Goal: Task Accomplishment & Management: Use online tool/utility

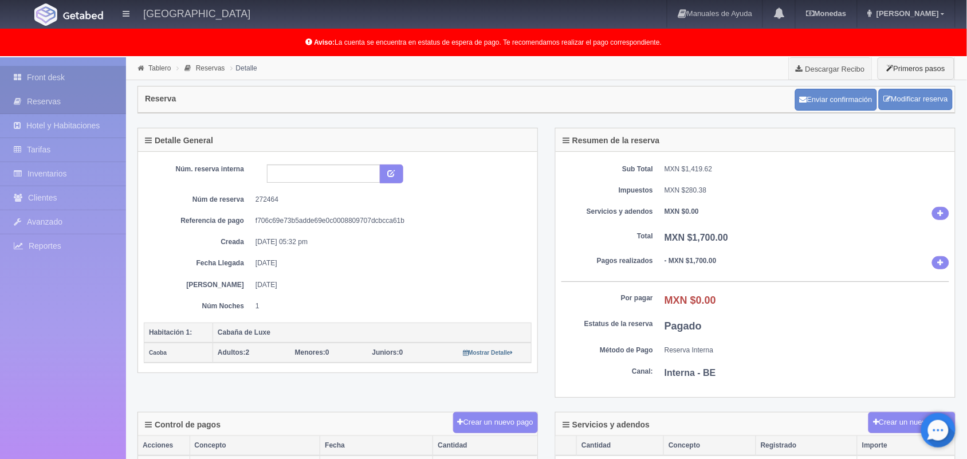
click at [79, 80] on link "Front desk" at bounding box center [63, 77] width 126 height 23
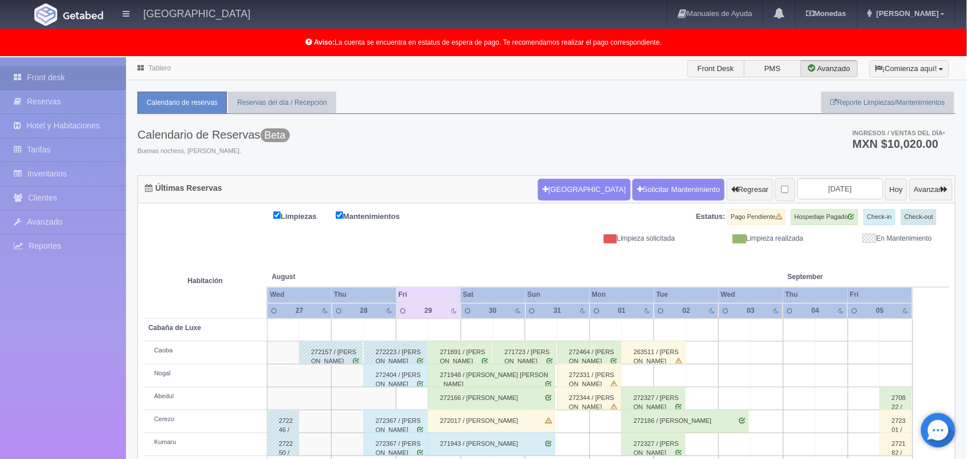
scroll to position [159, 0]
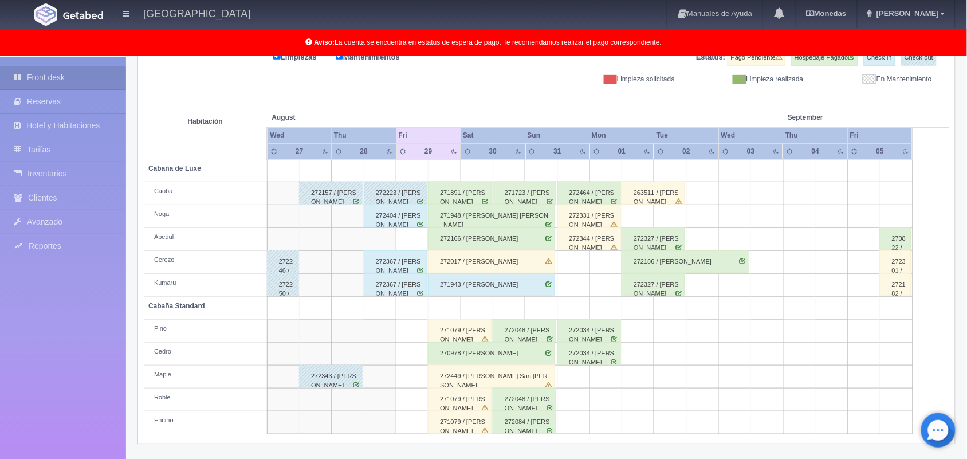
click at [521, 96] on th at bounding box center [541, 106] width 97 height 44
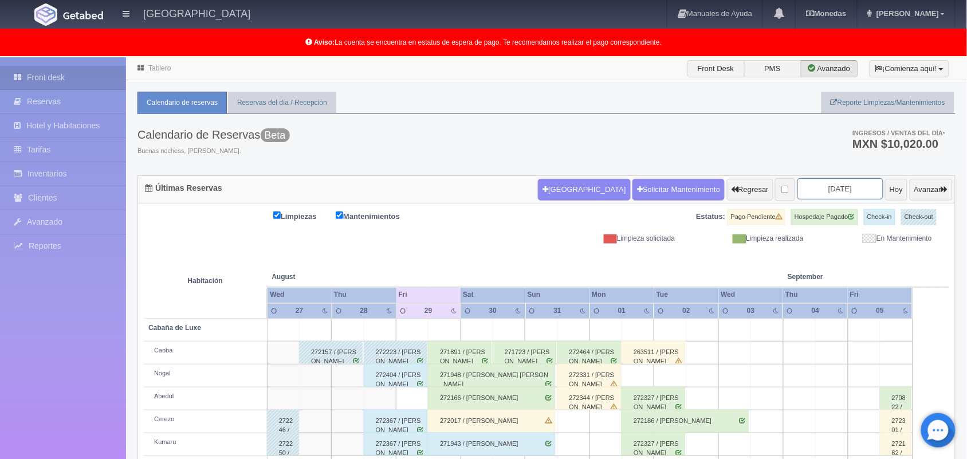
click at [813, 193] on input "[DATE]" at bounding box center [841, 188] width 86 height 21
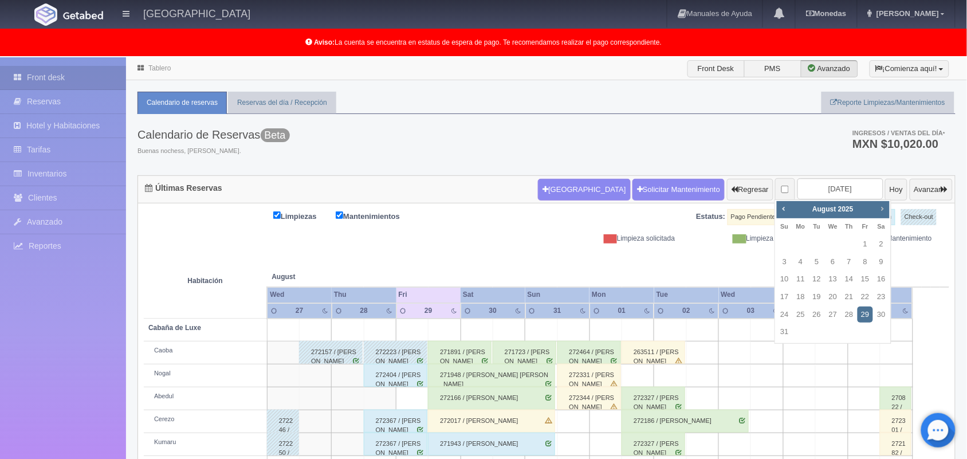
click at [885, 209] on span "Next" at bounding box center [882, 208] width 9 height 9
click at [863, 311] on link "31" at bounding box center [865, 315] width 15 height 17
type input "2025-10-31"
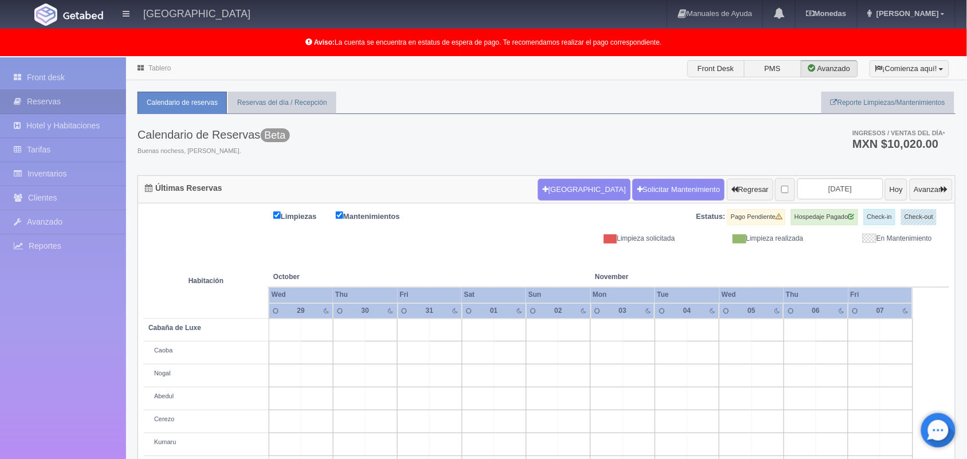
scroll to position [182, 0]
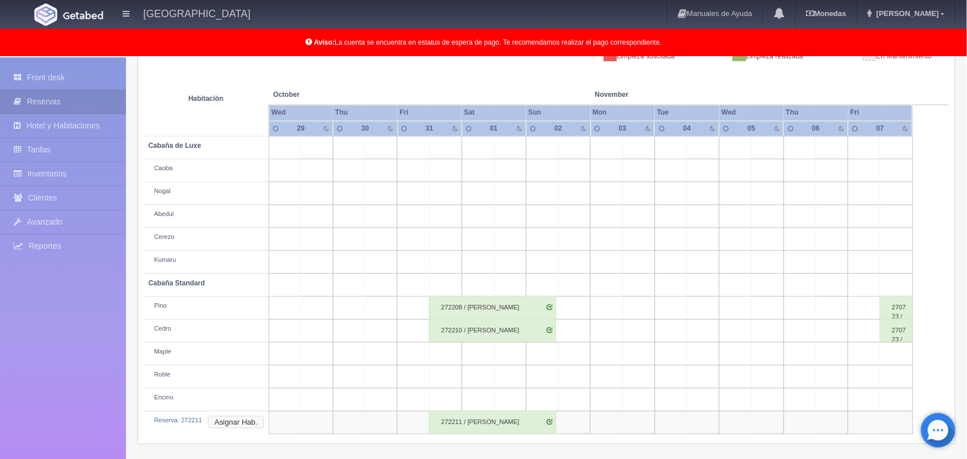
click at [238, 422] on button "Asignar Hab." at bounding box center [236, 422] width 56 height 13
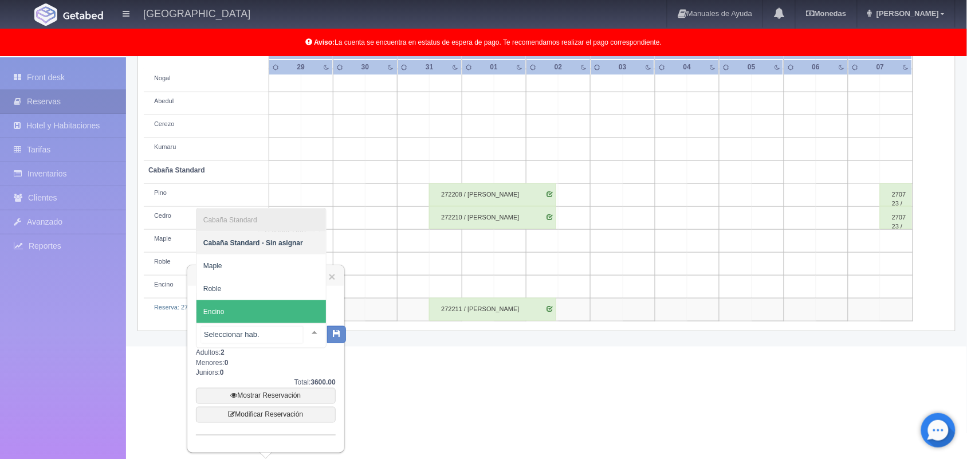
scroll to position [296, 0]
click at [302, 323] on div "Cabaña Standard Cabaña Standard - Sin asignar Maple Roble Encino No elements fo…" at bounding box center [261, 335] width 131 height 25
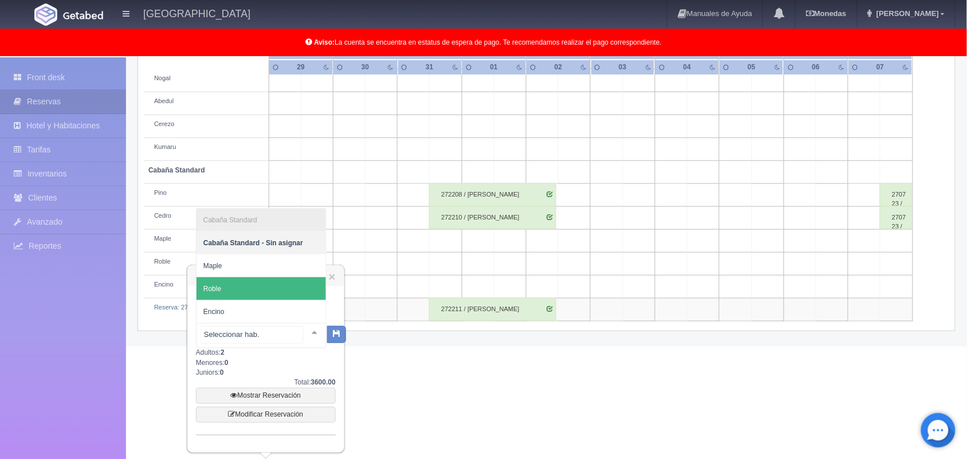
click at [269, 279] on span "Roble" at bounding box center [262, 288] width 130 height 23
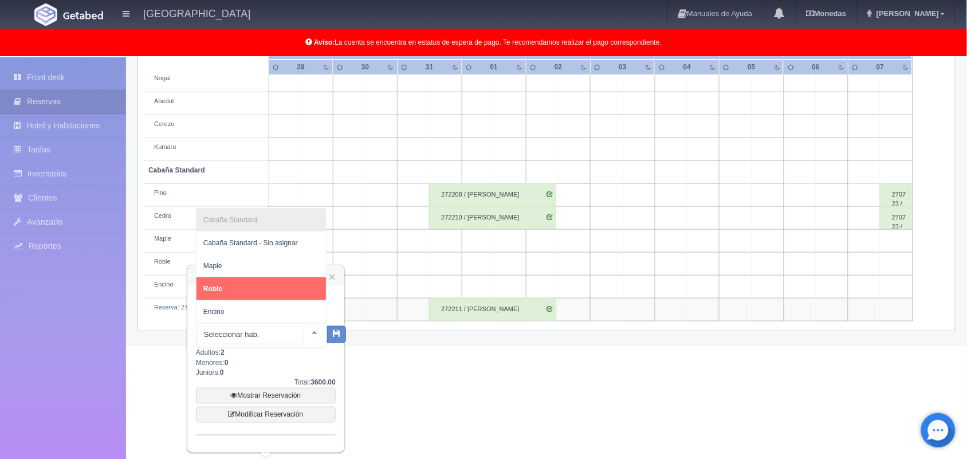
click at [305, 331] on div at bounding box center [314, 332] width 23 height 17
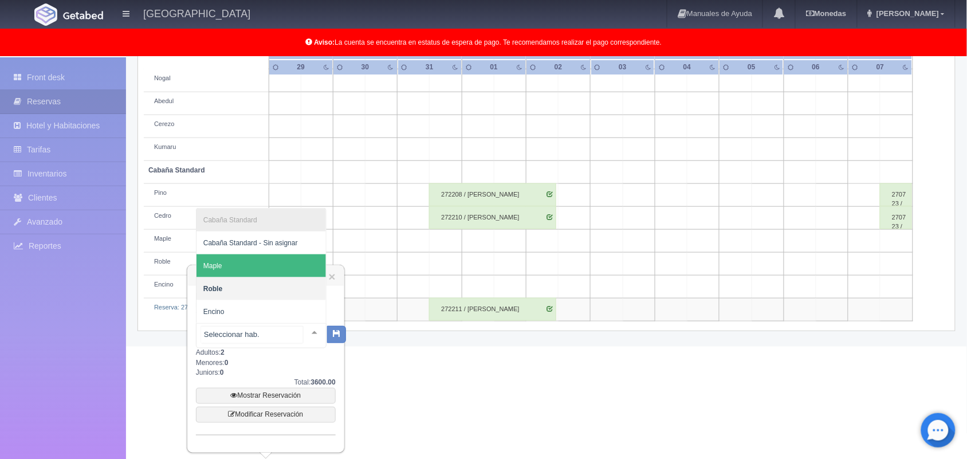
click at [273, 269] on span "Maple" at bounding box center [262, 265] width 130 height 23
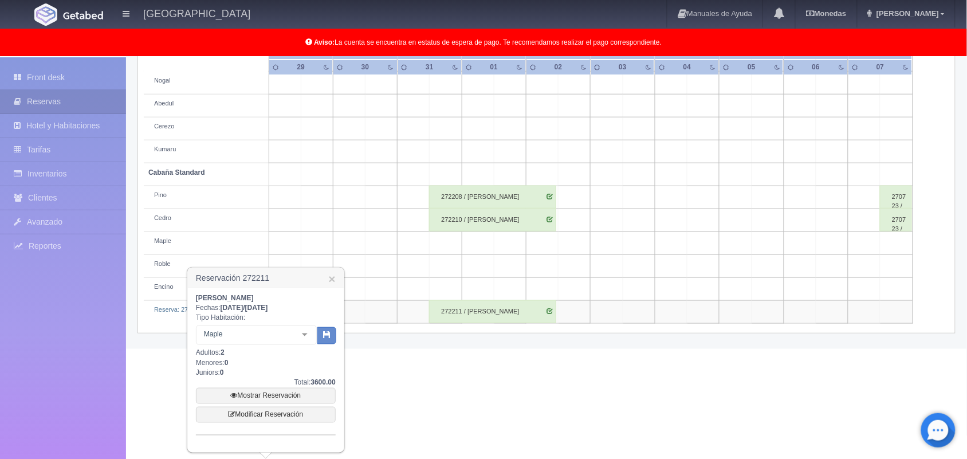
scroll to position [293, 0]
click at [327, 336] on icon "button" at bounding box center [326, 334] width 7 height 7
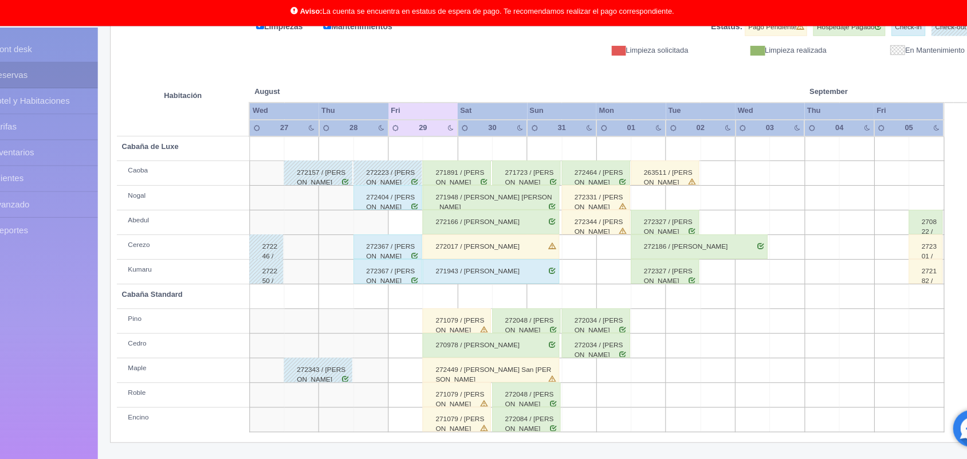
scroll to position [159, 0]
click at [529, 383] on div "272449 / Hector Ubaldo Vera San Román" at bounding box center [491, 377] width 127 height 23
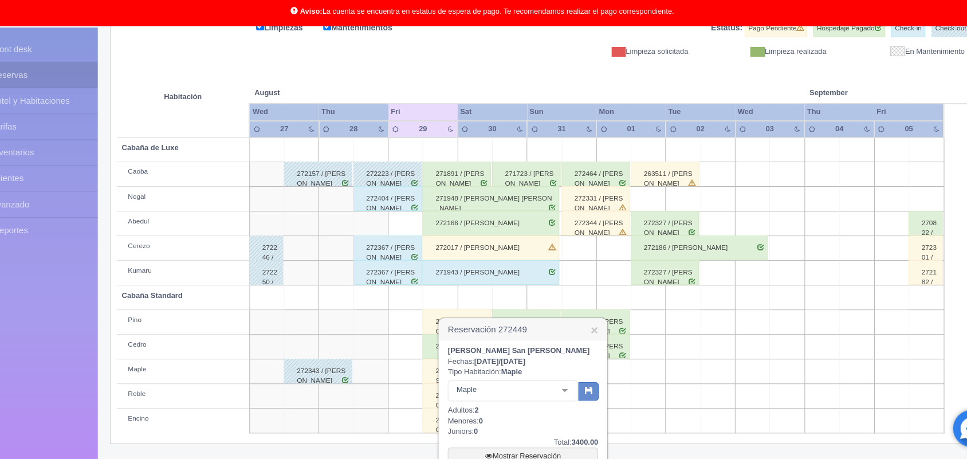
scroll to position [283, 0]
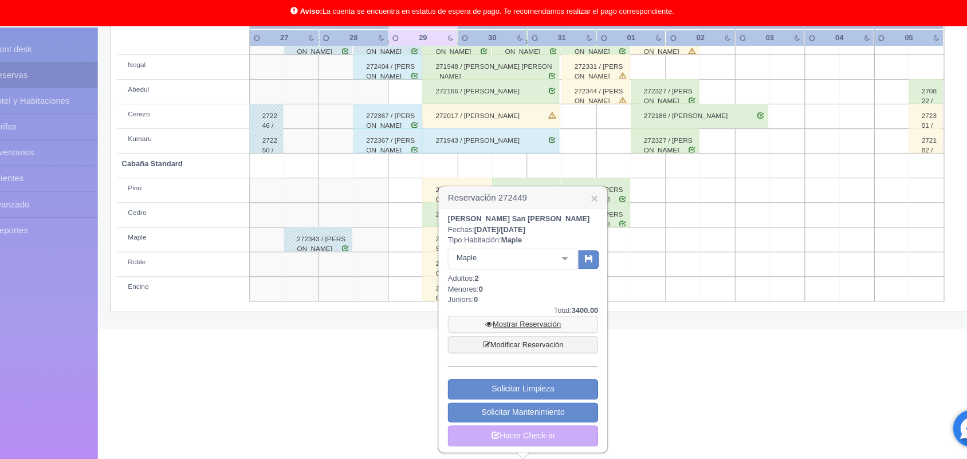
click at [532, 335] on link "Mostrar Reservación" at bounding box center [522, 333] width 140 height 16
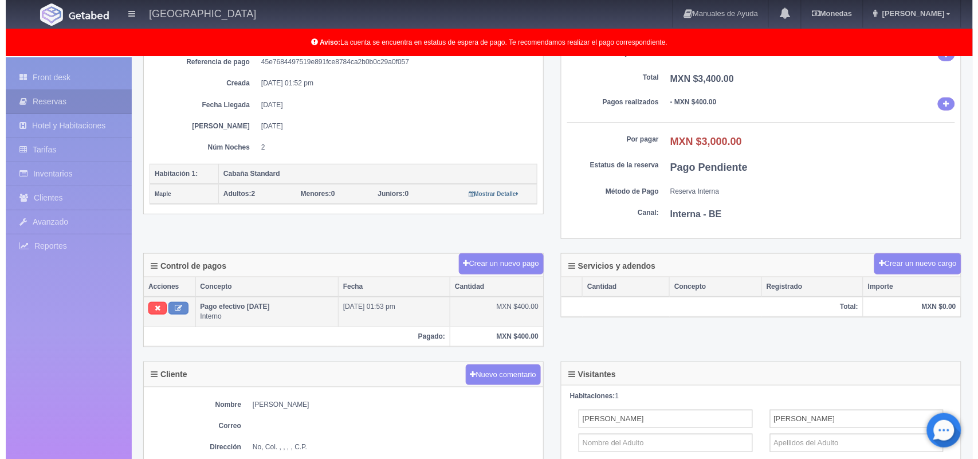
scroll to position [159, 0]
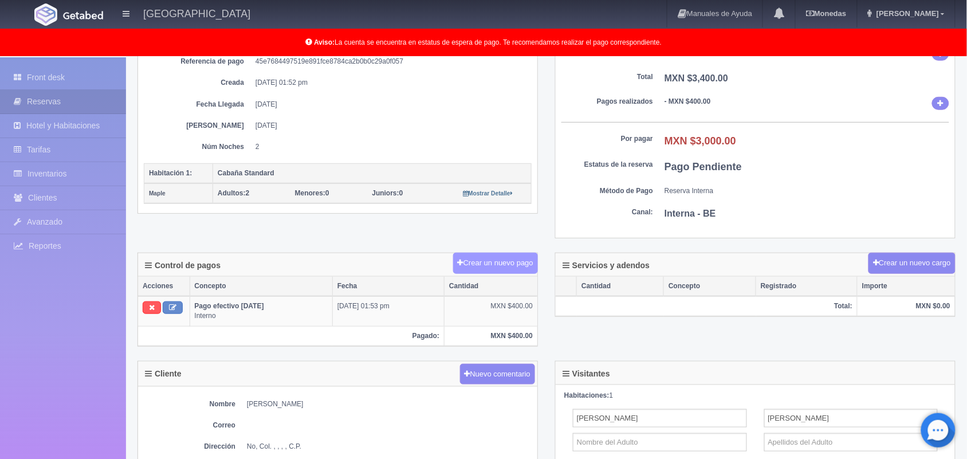
click at [493, 269] on button "Crear un nuevo pago" at bounding box center [495, 263] width 85 height 21
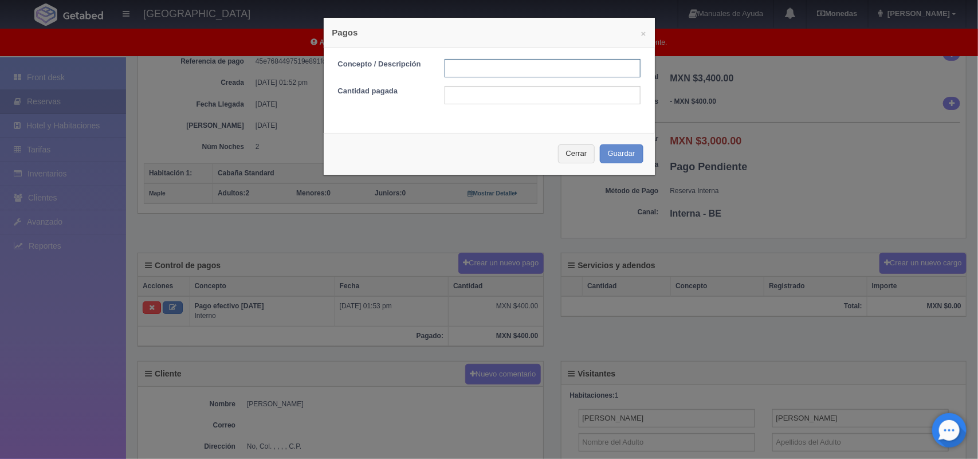
click at [500, 76] on input "text" at bounding box center [543, 68] width 196 height 18
type input "Pago efectivo"
click at [510, 99] on input "text" at bounding box center [543, 95] width 196 height 18
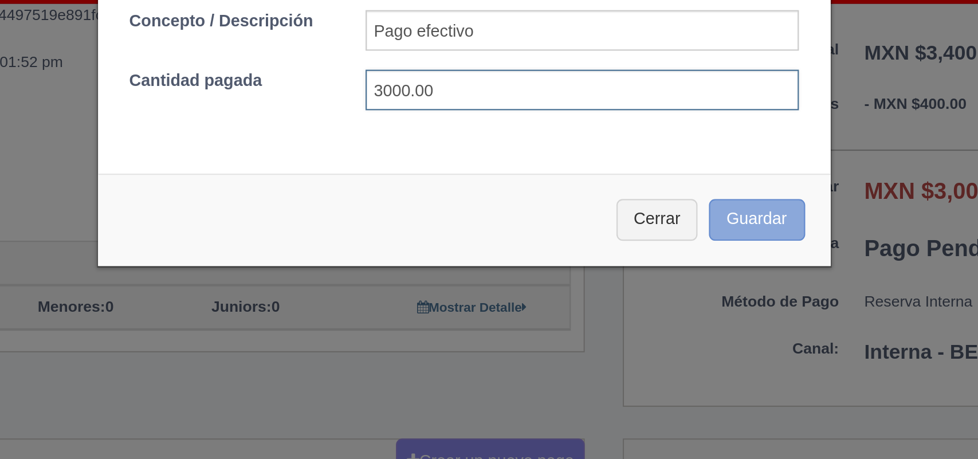
type input "3000.00"
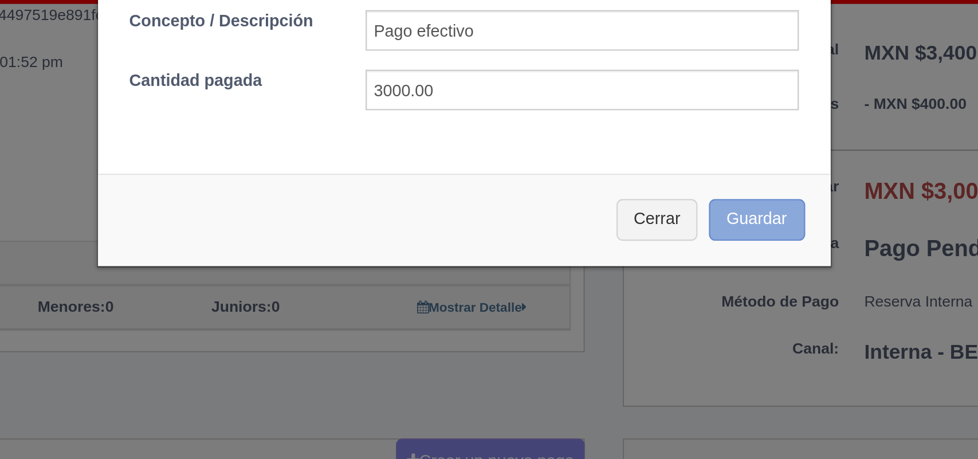
click at [619, 146] on button "Guardar" at bounding box center [622, 153] width 44 height 19
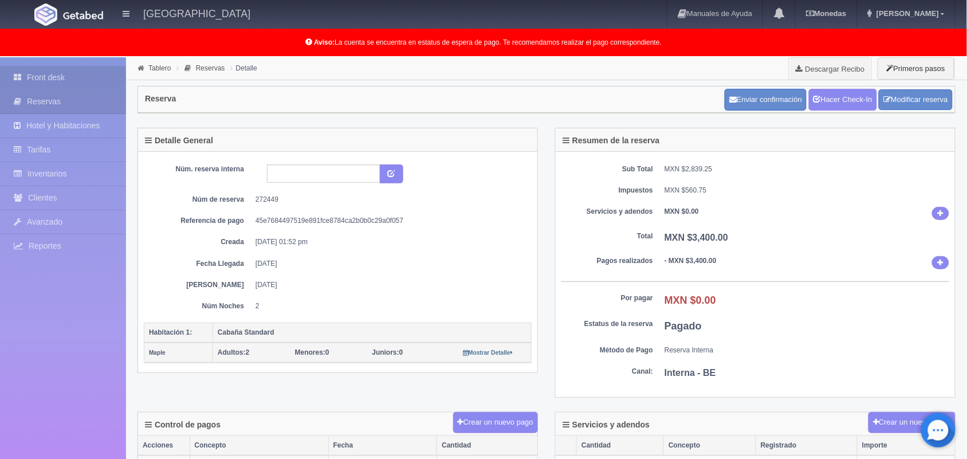
click at [75, 72] on link "Front desk" at bounding box center [63, 77] width 126 height 23
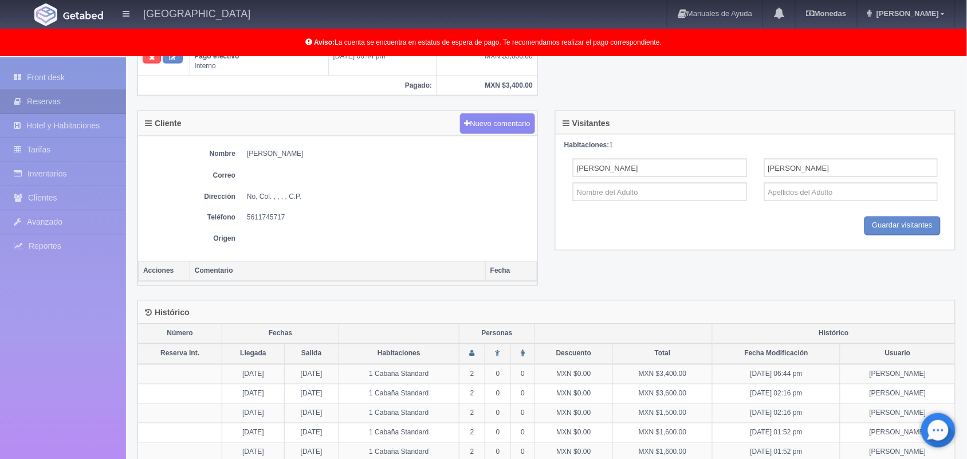
scroll to position [462, 0]
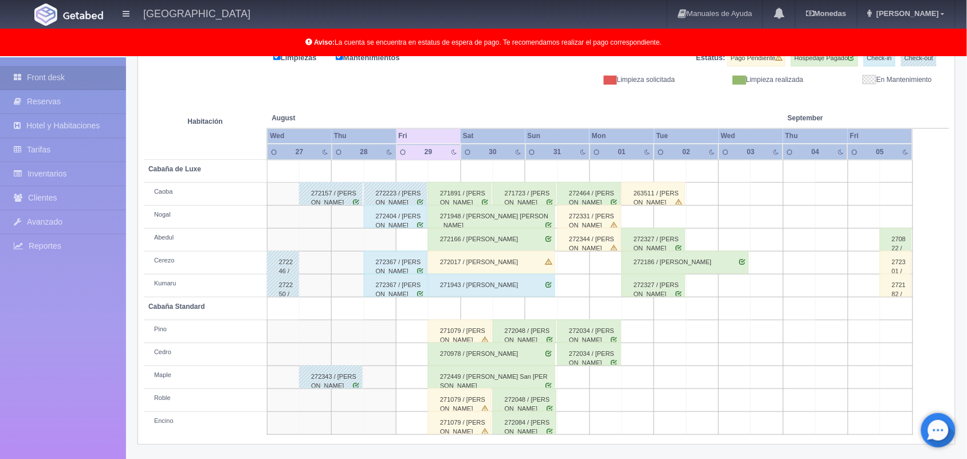
scroll to position [159, 0]
click at [543, 381] on div "272449 / [PERSON_NAME] San [PERSON_NAME]" at bounding box center [491, 376] width 127 height 23
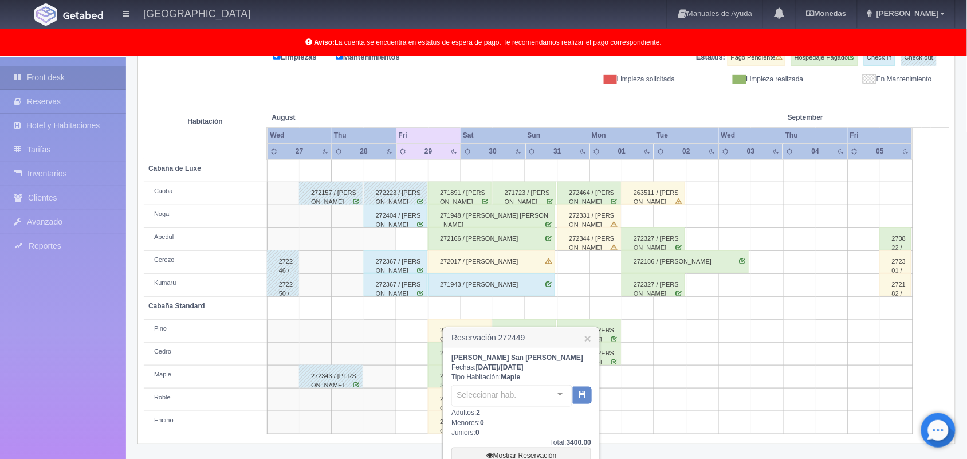
scroll to position [283, 0]
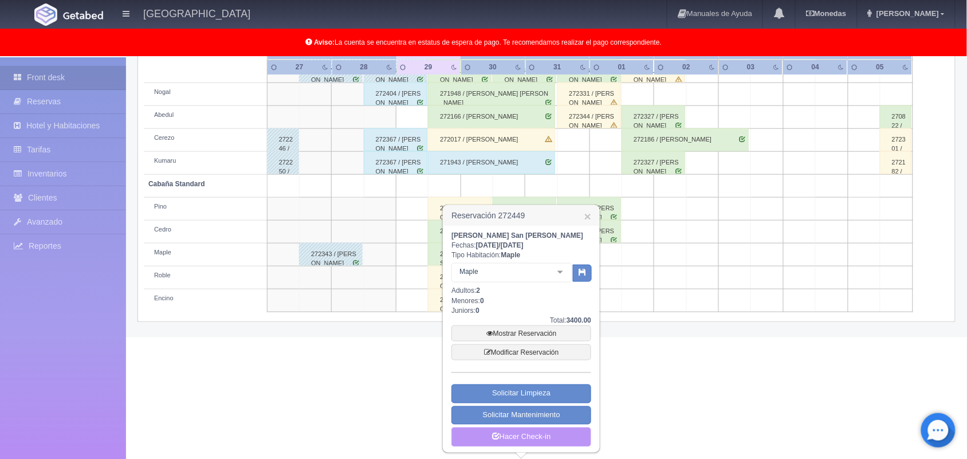
click at [547, 434] on link "Hacer Check-in" at bounding box center [522, 437] width 140 height 19
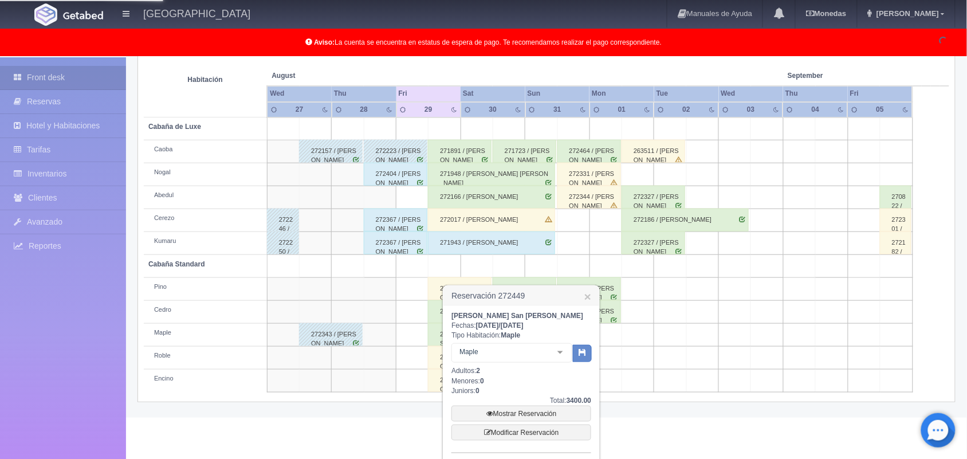
scroll to position [201, 0]
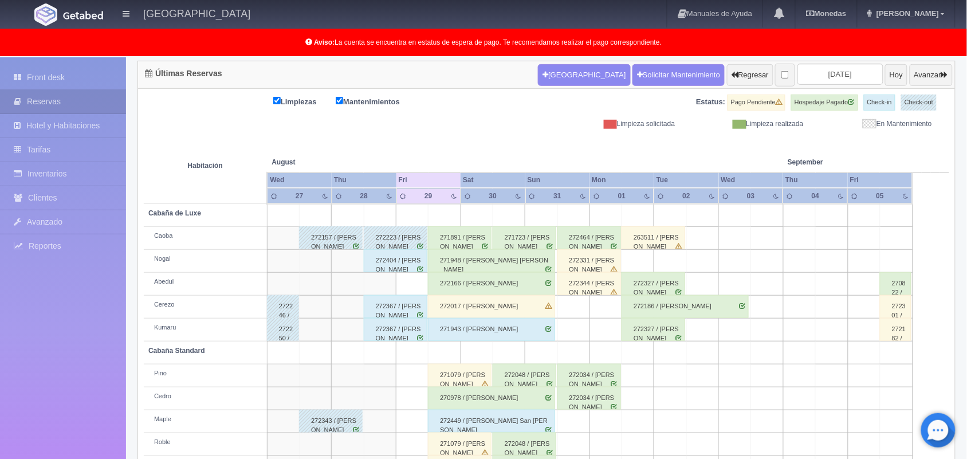
scroll to position [159, 0]
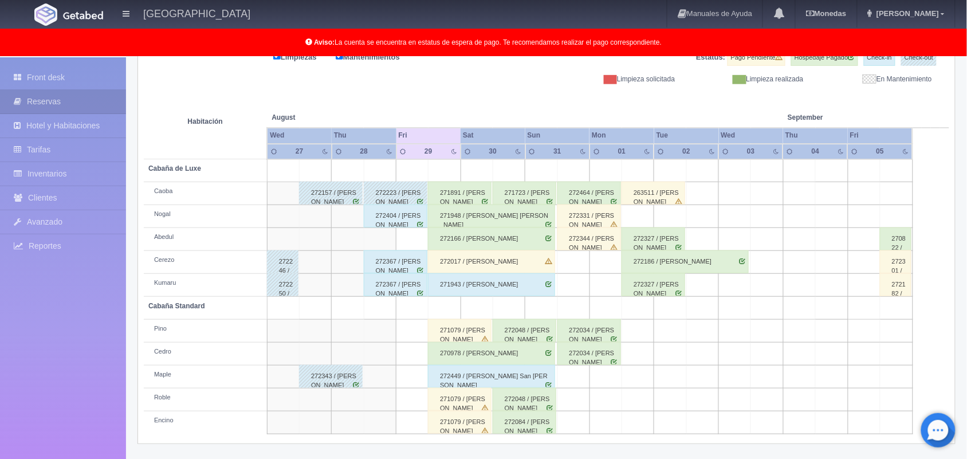
click at [456, 404] on div "271079 / Ximena Aldana Bernal" at bounding box center [460, 399] width 64 height 23
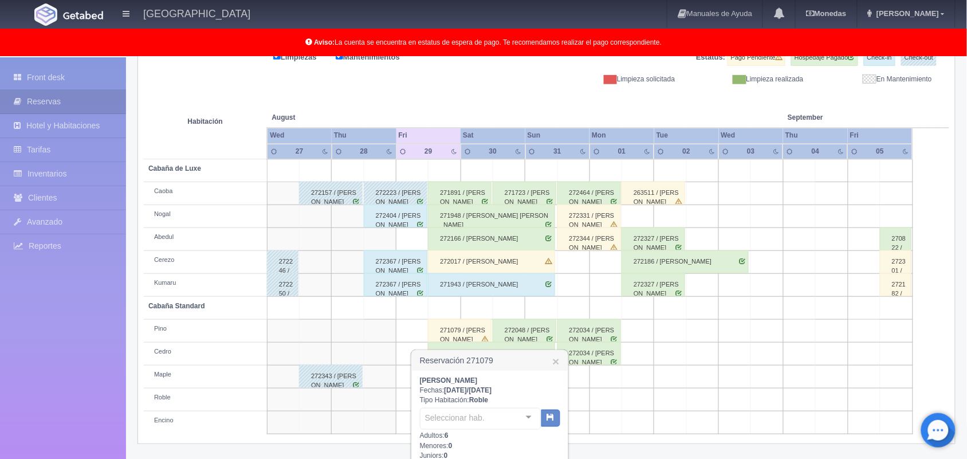
scroll to position [305, 0]
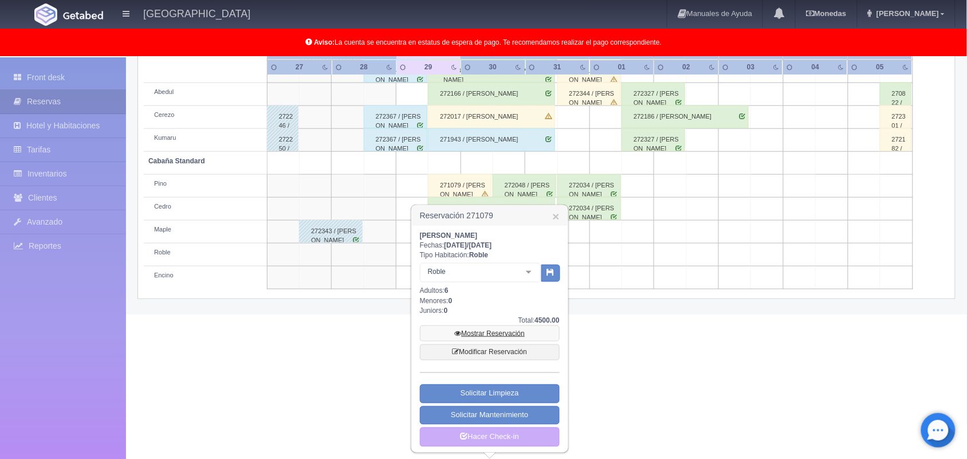
click at [513, 336] on link "Mostrar Reservación" at bounding box center [490, 333] width 140 height 16
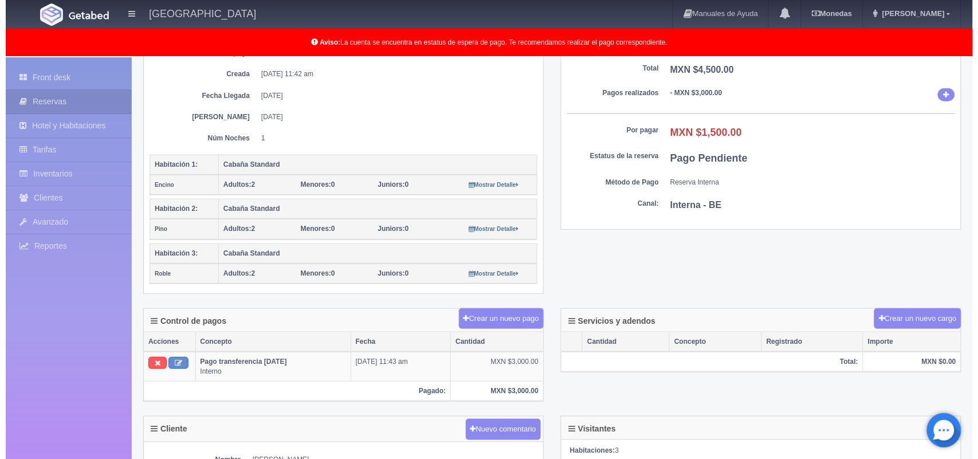
scroll to position [178, 0]
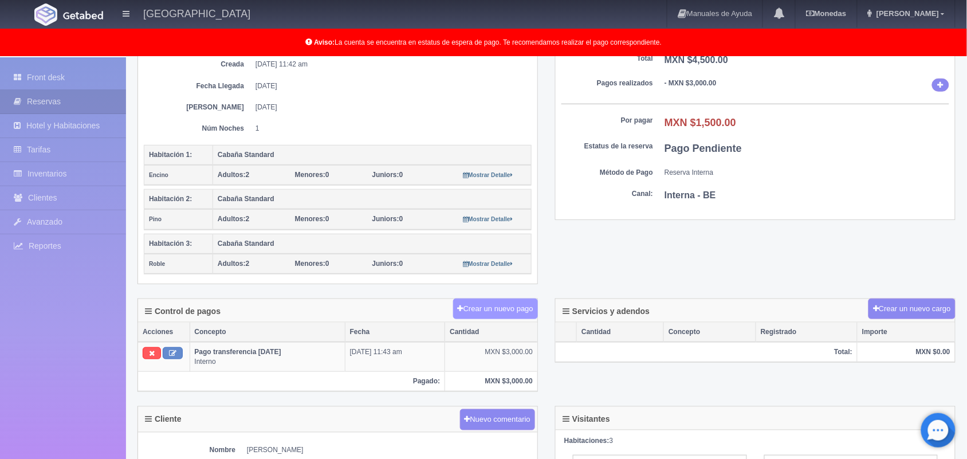
click at [487, 303] on button "Crear un nuevo pago" at bounding box center [495, 309] width 85 height 21
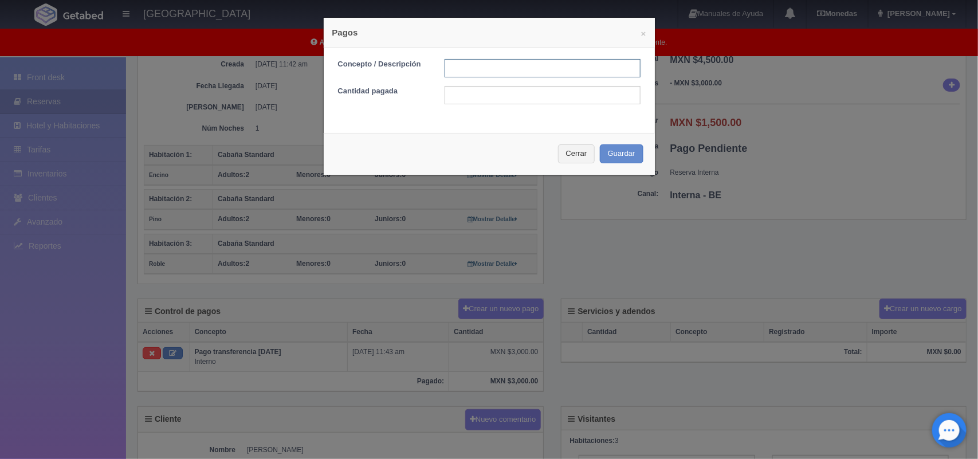
drag, startPoint x: 525, startPoint y: 67, endPoint x: 554, endPoint y: 103, distance: 45.7
click at [554, 103] on form "Concepto / Descripción Cantidad pagada" at bounding box center [489, 81] width 303 height 45
type input "Pago efectivo"
click at [527, 107] on div "Concepto / Descripción Pago efectivo Cantidad pagada" at bounding box center [489, 86] width 331 height 77
click at [508, 100] on input "text" at bounding box center [543, 95] width 196 height 18
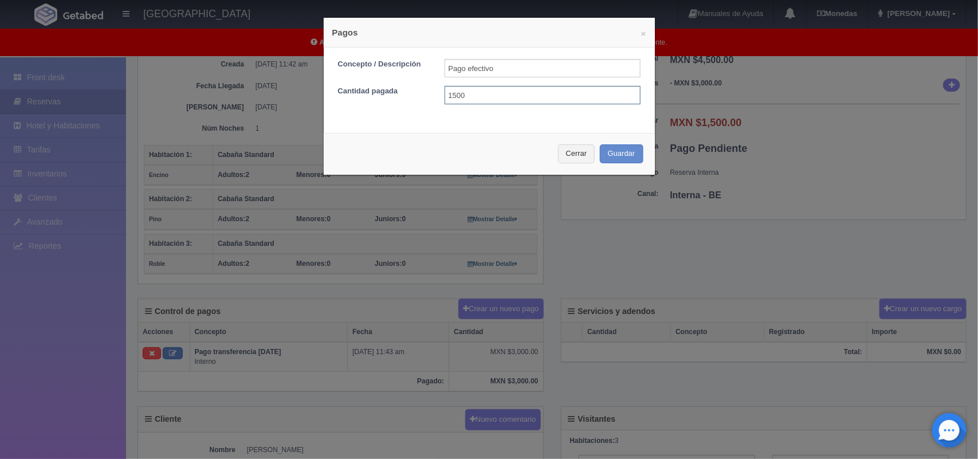
type input "1500.00"
click at [600, 147] on button "Guardar" at bounding box center [622, 153] width 44 height 19
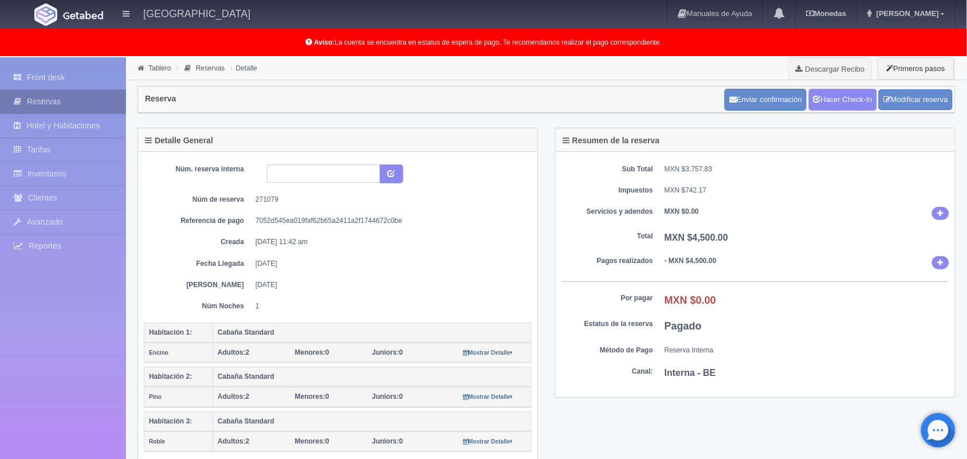
click at [40, 90] on link "Reservas" at bounding box center [63, 101] width 126 height 23
click at [46, 87] on link "Front desk" at bounding box center [63, 77] width 126 height 23
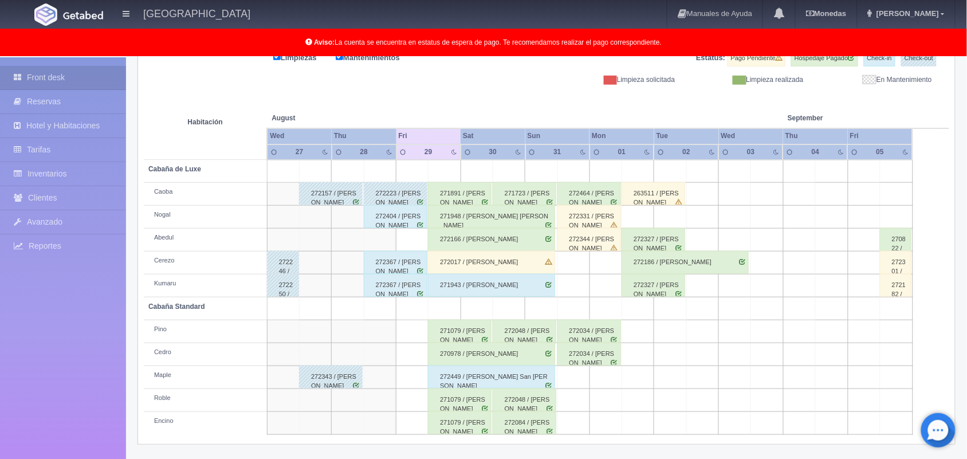
scroll to position [159, 0]
click at [467, 402] on div "271079 / [PERSON_NAME]" at bounding box center [460, 400] width 64 height 23
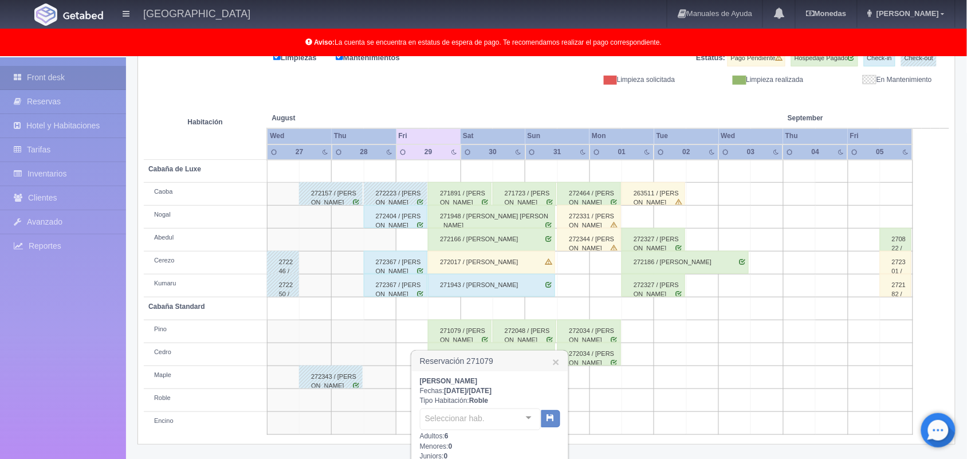
scroll to position [305, 0]
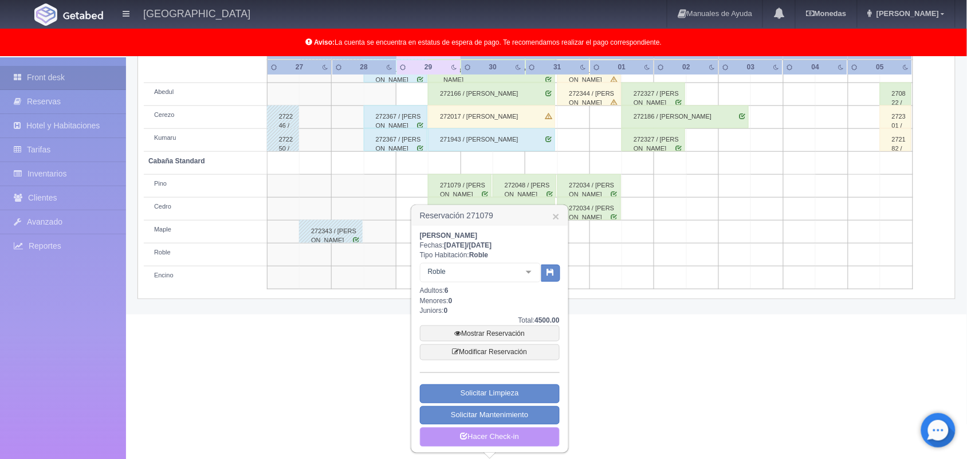
click at [510, 440] on link "Hacer Check-in" at bounding box center [490, 437] width 140 height 19
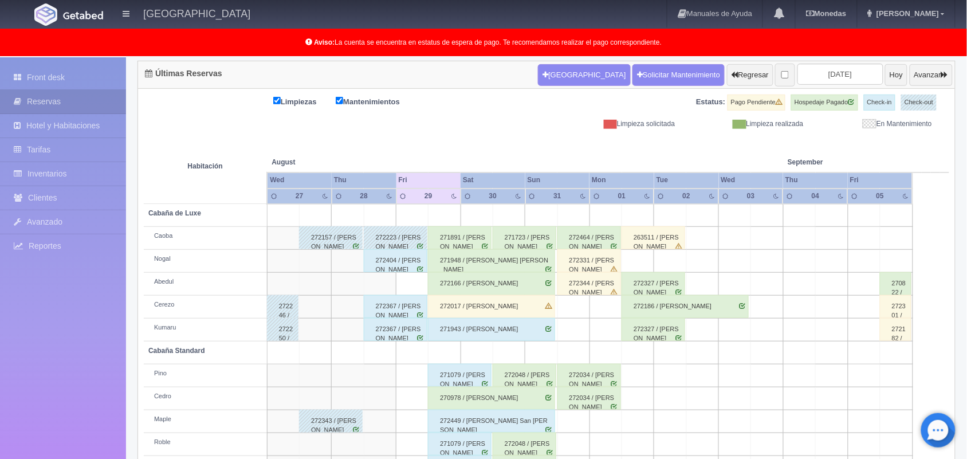
scroll to position [159, 0]
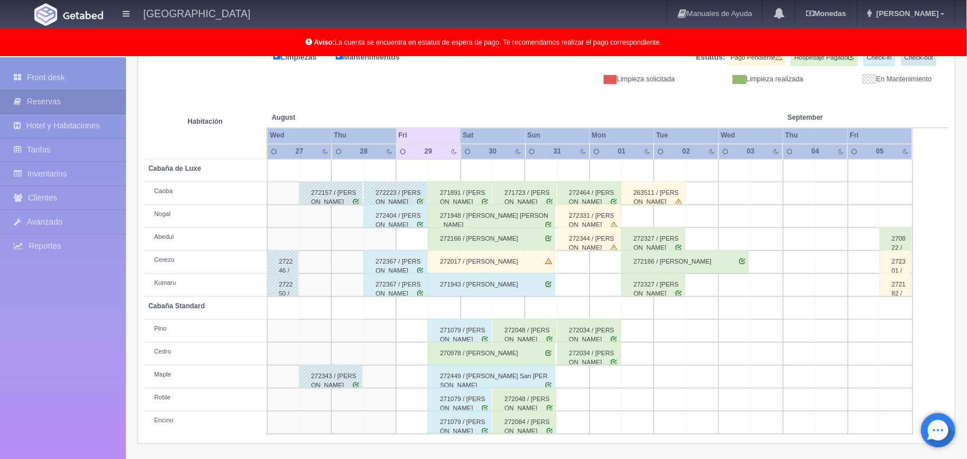
click at [481, 353] on div "270978 / [PERSON_NAME]" at bounding box center [491, 353] width 127 height 23
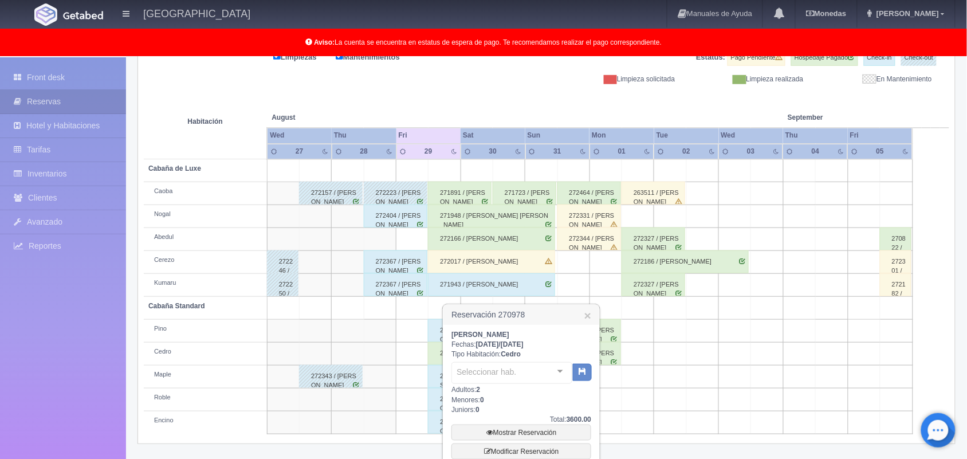
scroll to position [260, 0]
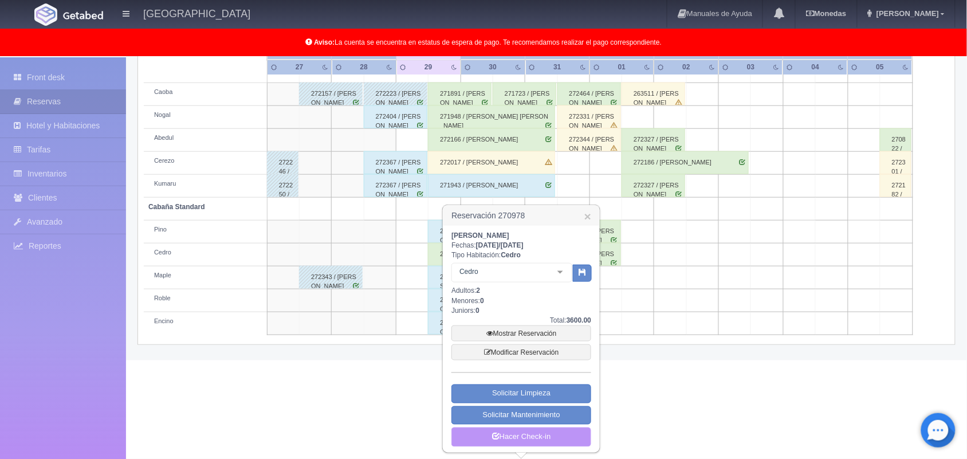
click at [533, 428] on link "Hacer Check-in" at bounding box center [522, 437] width 140 height 19
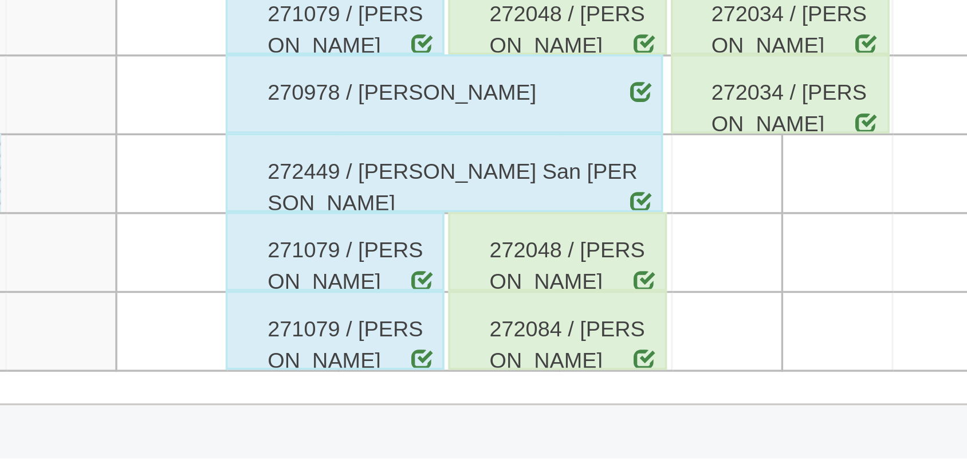
scroll to position [159, 0]
